Goal: Task Accomplishment & Management: Complete application form

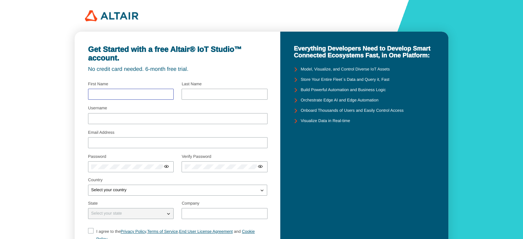
click at [118, 92] on input "text" at bounding box center [130, 94] width 79 height 5
type input "[PERSON_NAME]"
type input "Cook"
type input "[EMAIL_ADDRESS][DOMAIN_NAME]"
click at [145, 142] on input "[EMAIL_ADDRESS][DOMAIN_NAME]" at bounding box center [177, 142] width 173 height 5
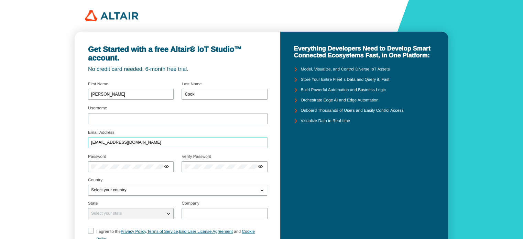
click at [145, 142] on input "[EMAIL_ADDRESS][DOMAIN_NAME]" at bounding box center [177, 142] width 173 height 5
type input "[PERSON_NAME][EMAIL_ADDRESS][PERSON_NAME][DOMAIN_NAME]"
click at [140, 121] on div at bounding box center [177, 118] width 179 height 11
click at [139, 120] on input "Username" at bounding box center [177, 118] width 173 height 5
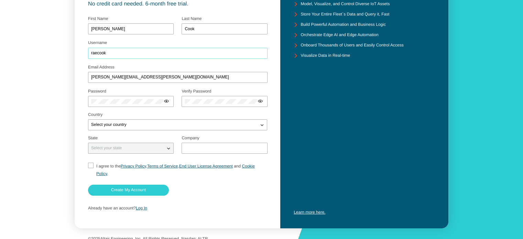
scroll to position [72, 0]
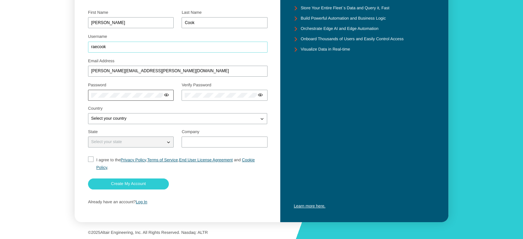
type input "raecook"
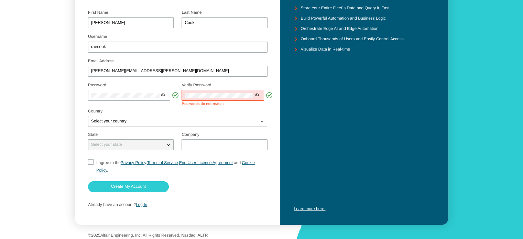
click at [258, 96] on iron-icon at bounding box center [257, 95] width 6 height 6
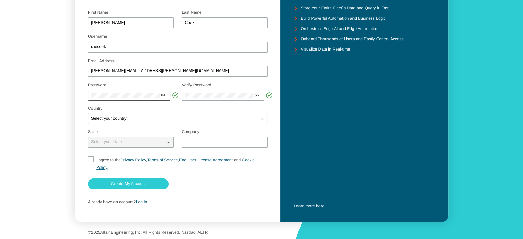
click at [165, 94] on iron-icon at bounding box center [163, 95] width 6 height 6
click at [257, 92] on iron-icon at bounding box center [257, 95] width 6 height 6
click at [168, 117] on div "Select your country" at bounding box center [173, 118] width 170 height 7
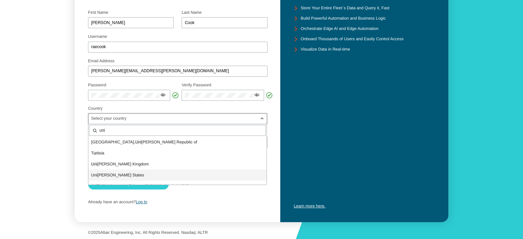
type input "uni"
click at [133, 174] on p "Uni [PERSON_NAME] States" at bounding box center [177, 175] width 178 height 7
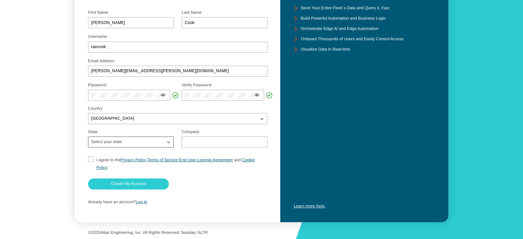
click at [153, 139] on div "Select your state" at bounding box center [126, 142] width 77 height 7
type input "tex"
click at [133, 166] on p "Tex as" at bounding box center [130, 165] width 85 height 7
click at [198, 140] on input "text" at bounding box center [224, 142] width 79 height 5
click at [89, 159] on fieldset "I agree to the Privacy Policy , Terms of Service , End User License Agreement a…" at bounding box center [177, 163] width 179 height 21
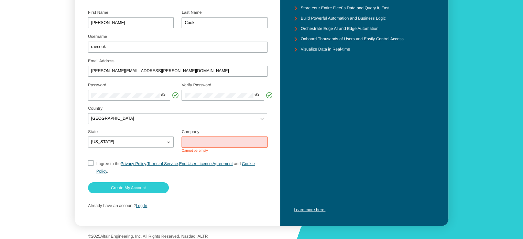
click at [191, 138] on div at bounding box center [225, 141] width 86 height 11
type input "t"
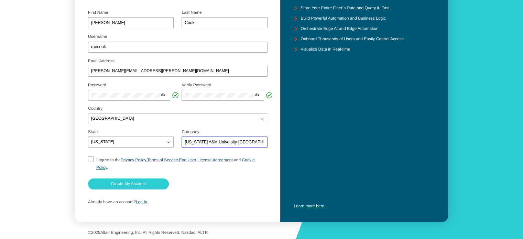
type input "[US_STATE] A&M University-[GEOGRAPHIC_DATA]"
click at [91, 160] on input "I agree to the Privacy Policy , Terms of Service , End User License Agreement a…" at bounding box center [90, 163] width 4 height 15
checkbox input "true"
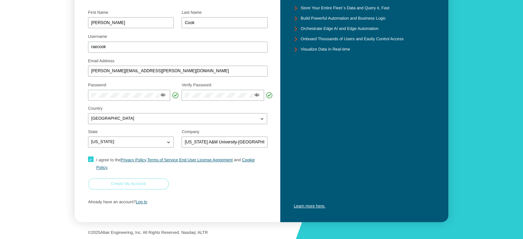
click at [0, 0] on slot "Create My Account" at bounding box center [0, 0] width 0 height 0
